Goal: Task Accomplishment & Management: Use online tool/utility

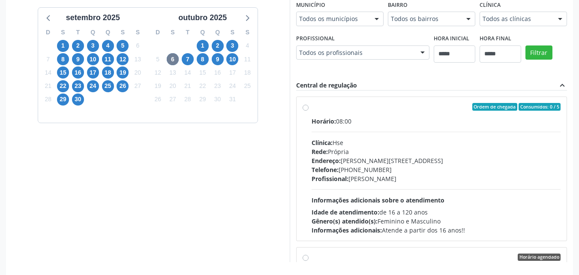
scroll to position [233, 0]
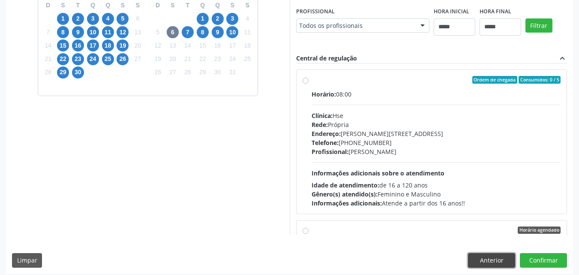
click at [470, 258] on button "Anterior" at bounding box center [491, 260] width 47 height 15
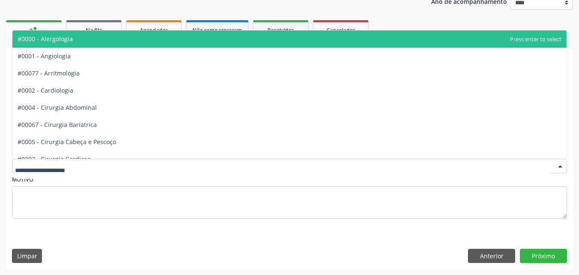
click at [206, 161] on div at bounding box center [289, 166] width 555 height 15
type input "***"
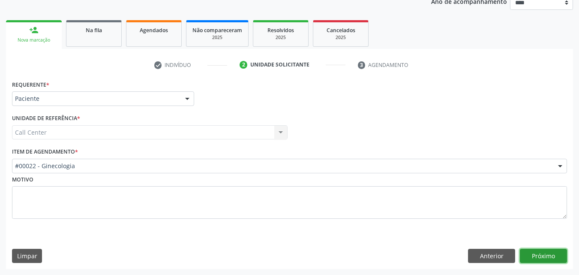
click at [537, 259] on button "Próximo" at bounding box center [543, 256] width 47 height 15
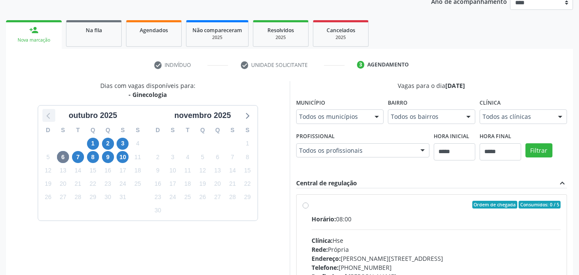
click at [50, 117] on icon at bounding box center [48, 115] width 11 height 11
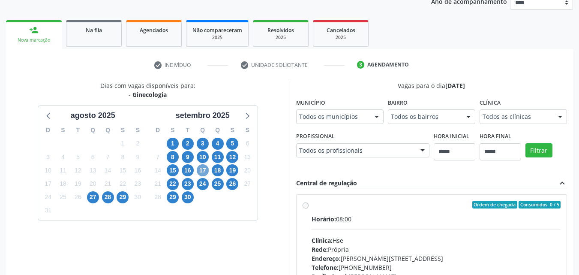
click at [201, 172] on span "17" at bounding box center [203, 170] width 12 height 12
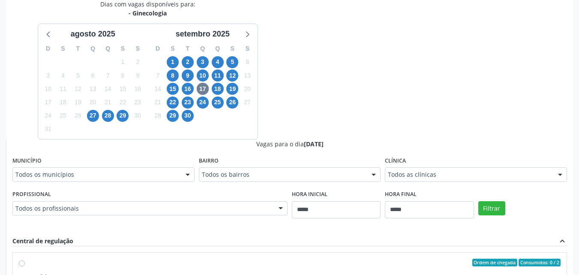
scroll to position [194, 0]
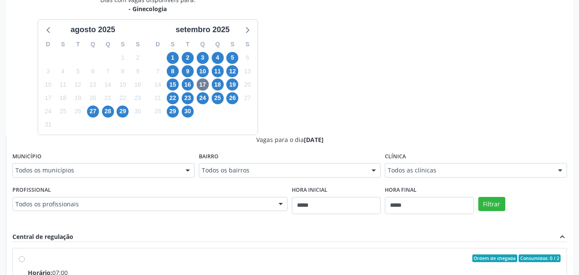
click at [342, 104] on div "Dias com vagas disponíveis para: - Ginecologia agosto 2025 D S T Q Q S S 27 28 …" at bounding box center [289, 204] width 567 height 418
click at [241, 32] on div at bounding box center [247, 29] width 13 height 13
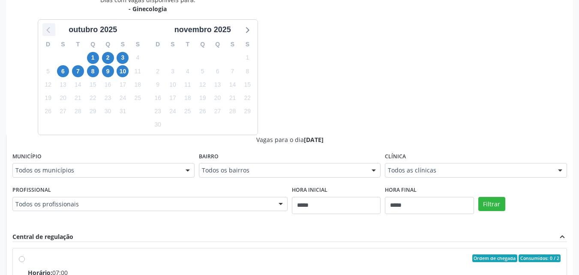
click at [52, 31] on icon at bounding box center [48, 29] width 11 height 11
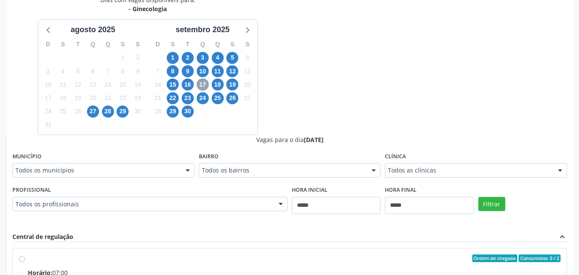
click at [207, 84] on span "17" at bounding box center [203, 84] width 12 height 12
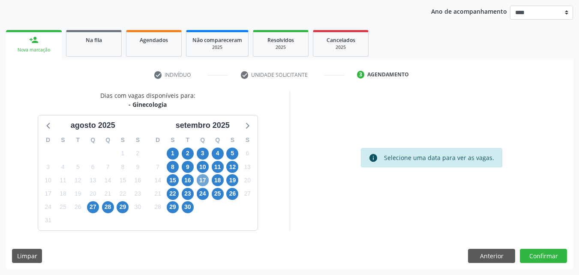
click at [205, 180] on span "17" at bounding box center [203, 180] width 12 height 12
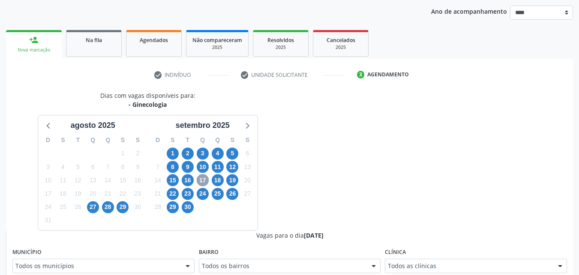
scroll to position [194, 0]
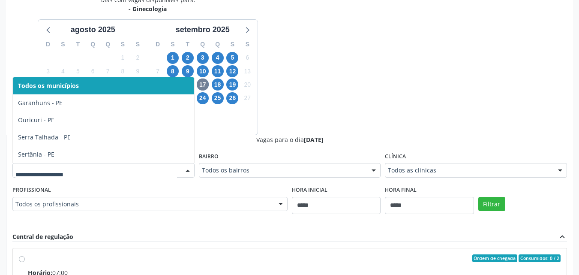
click at [186, 172] on div at bounding box center [187, 170] width 13 height 15
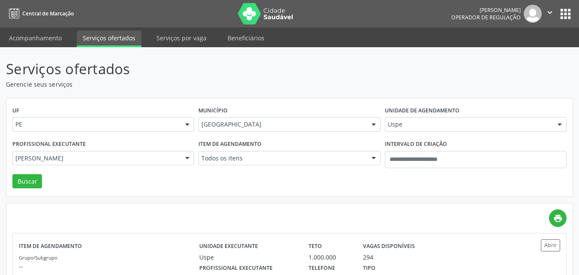
scroll to position [48, 0]
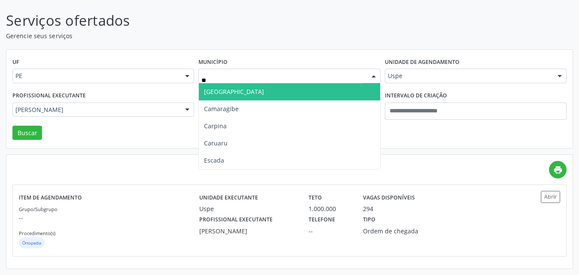
type input "***"
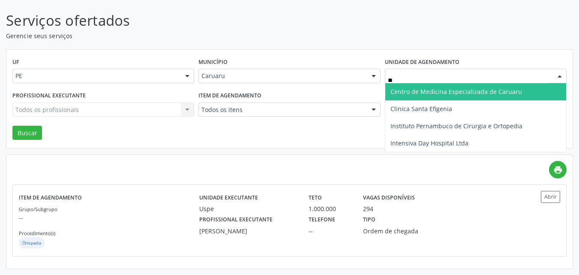
type input "***"
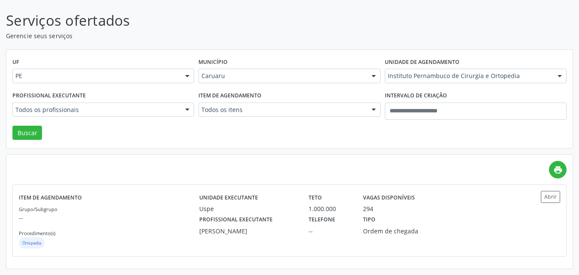
click at [171, 103] on div "Profissional executante Todos os profissionais Todos os profissionais Alex Luci…" at bounding box center [103, 107] width 186 height 36
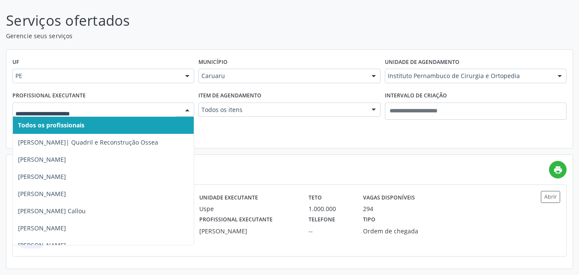
click at [171, 103] on div at bounding box center [103, 109] width 182 height 15
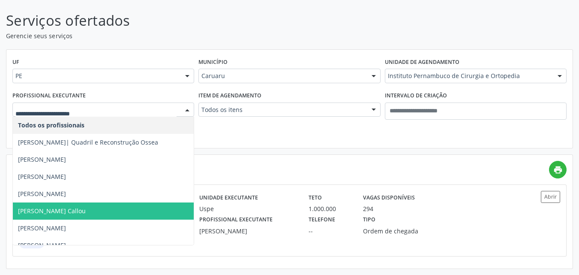
click at [126, 207] on span "Aline Quental Callou" at bounding box center [103, 210] width 181 height 17
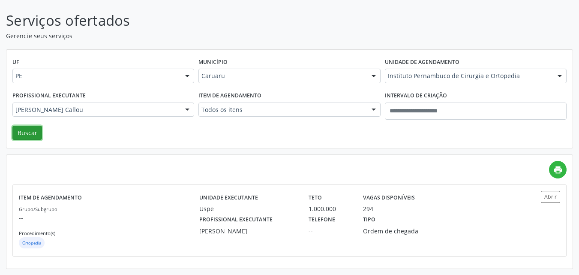
click at [26, 129] on button "Buscar" at bounding box center [27, 133] width 30 height 15
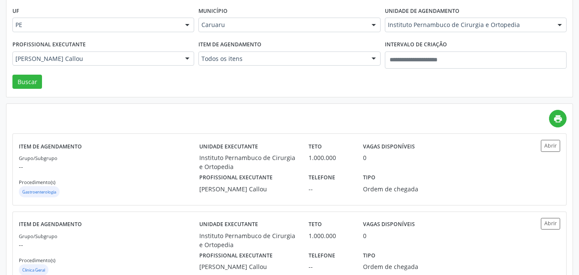
scroll to position [126, 0]
